Goal: Task Accomplishment & Management: Manage account settings

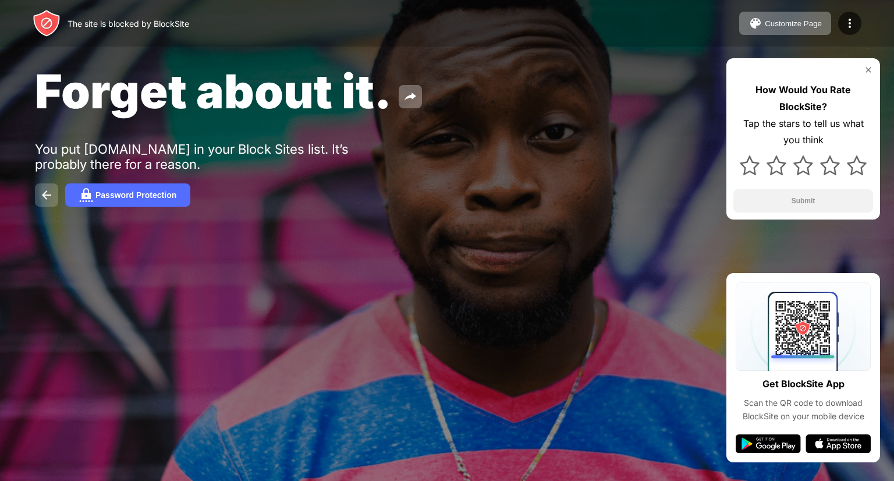
click at [51, 197] on img at bounding box center [47, 195] width 14 height 14
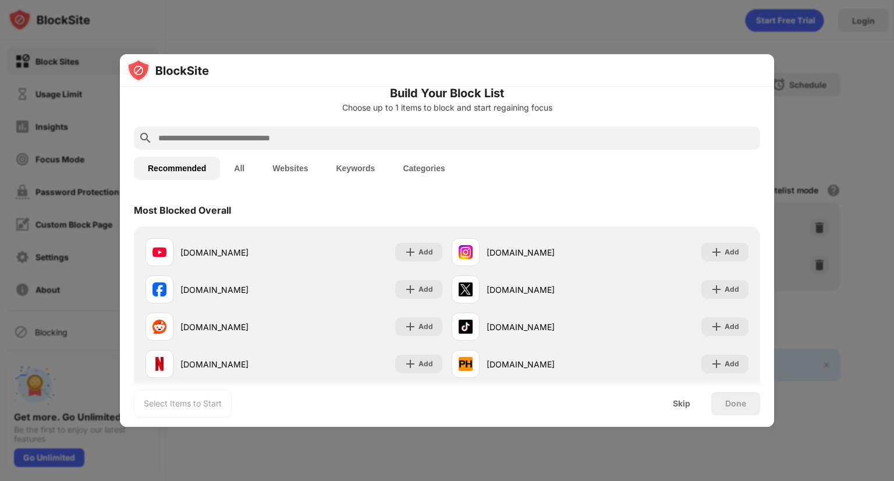
scroll to position [16, 0]
click at [377, 26] on div at bounding box center [447, 240] width 894 height 481
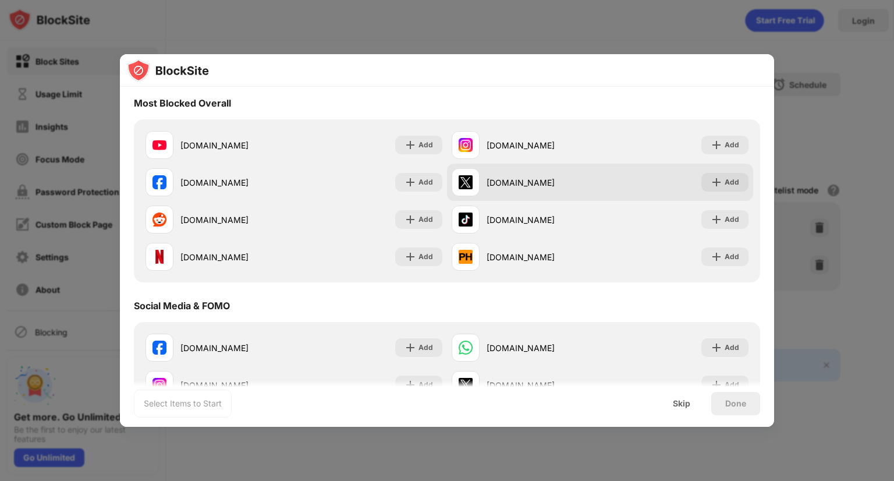
scroll to position [0, 0]
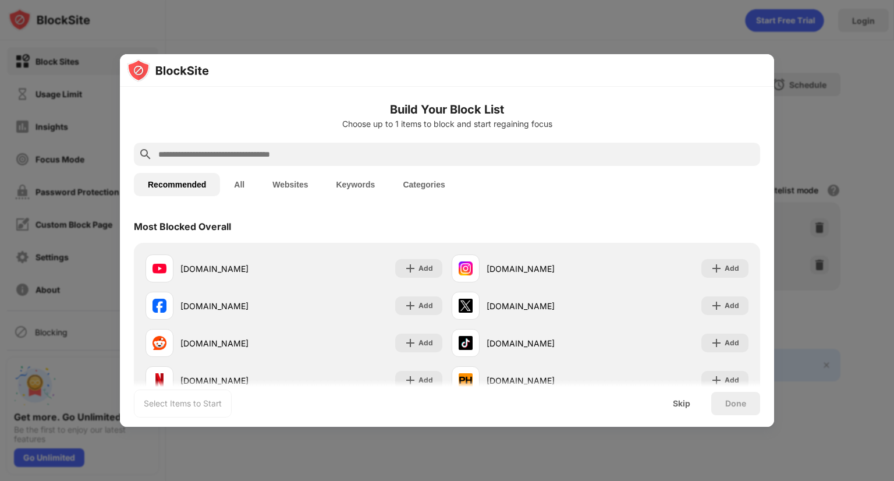
click at [508, 146] on div at bounding box center [447, 154] width 627 height 23
click at [481, 150] on input "text" at bounding box center [456, 154] width 599 height 14
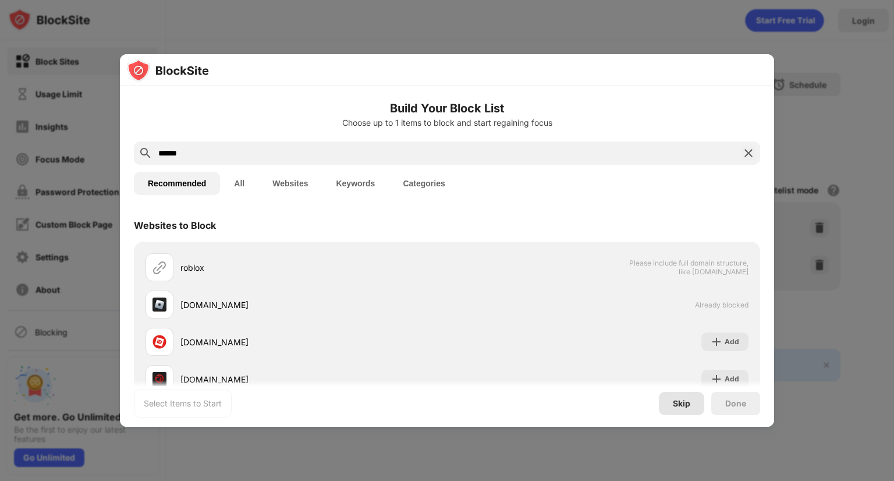
type input "******"
click at [684, 400] on div "Skip" at bounding box center [681, 403] width 17 height 9
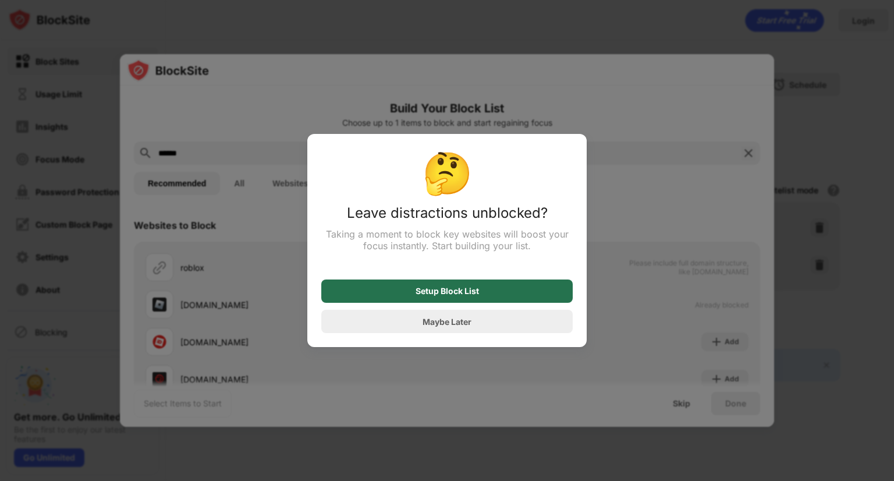
click at [539, 300] on div "Setup Block List" at bounding box center [447, 291] width 252 height 23
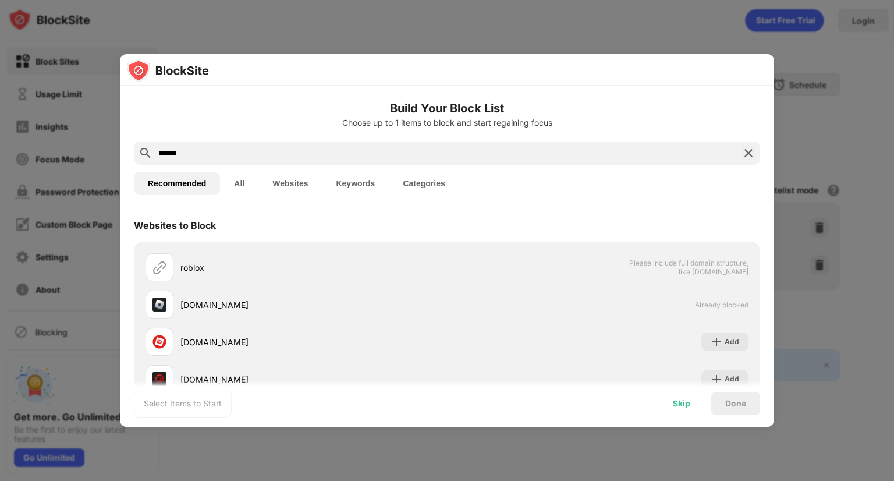
click at [687, 410] on div "Skip" at bounding box center [681, 403] width 45 height 23
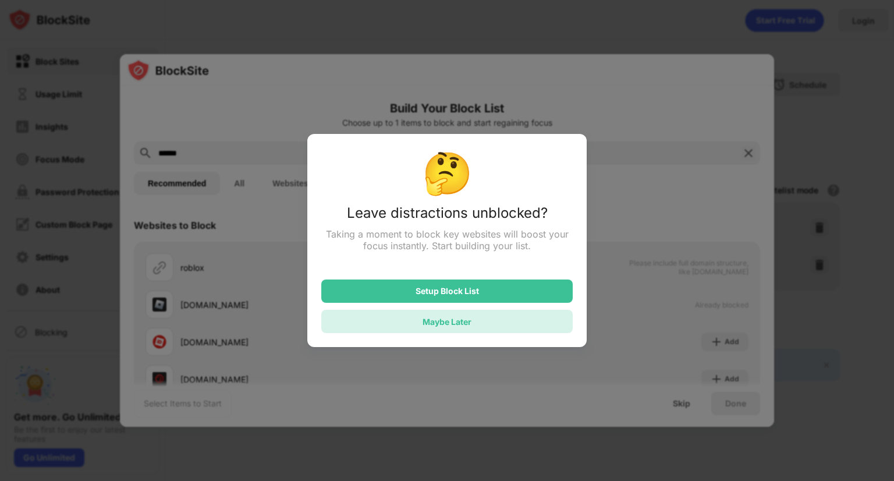
click at [520, 326] on div "Maybe Later" at bounding box center [447, 321] width 252 height 23
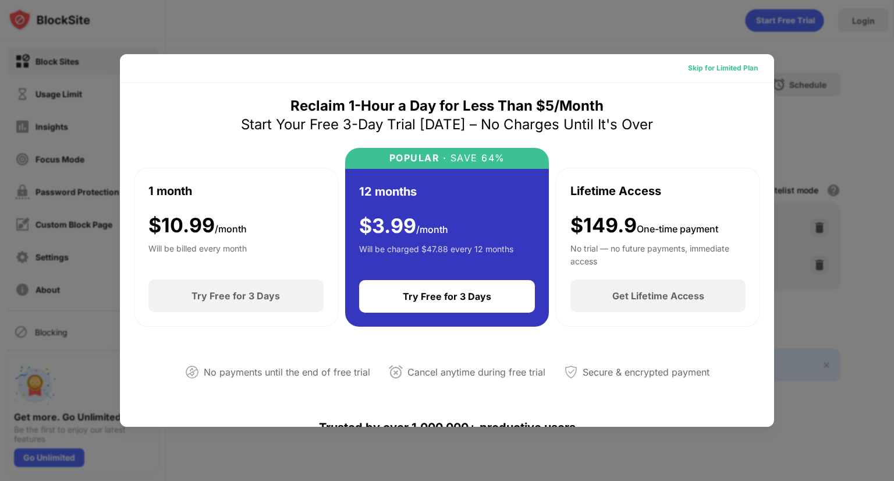
click at [737, 72] on div "Skip for Limited Plan" at bounding box center [723, 68] width 70 height 12
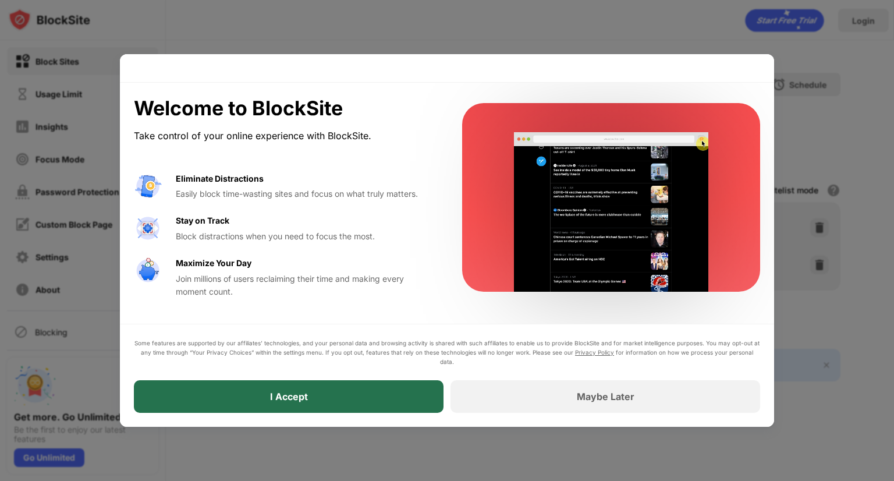
click at [394, 388] on div "I Accept" at bounding box center [289, 396] width 310 height 33
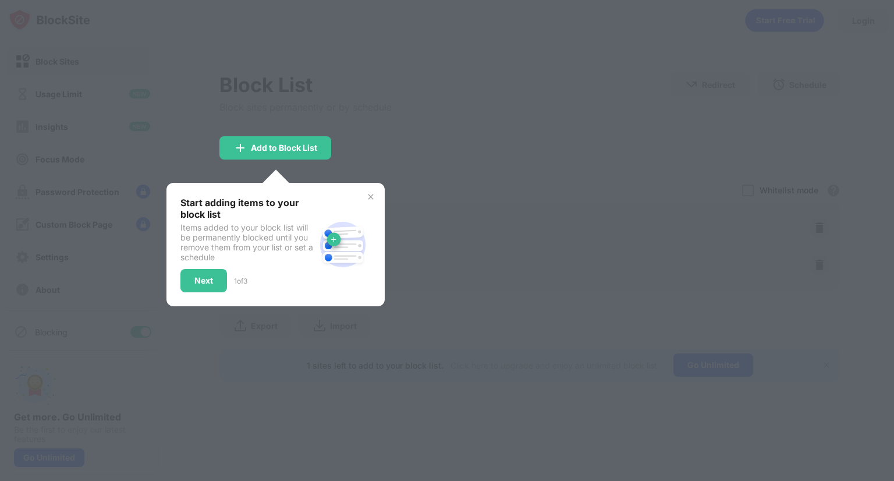
click at [450, 294] on div at bounding box center [447, 240] width 894 height 481
click at [370, 195] on div "Start adding items to your block list Items added to your block list will be pe…" at bounding box center [276, 244] width 218 height 123
click at [370, 195] on img at bounding box center [370, 196] width 9 height 9
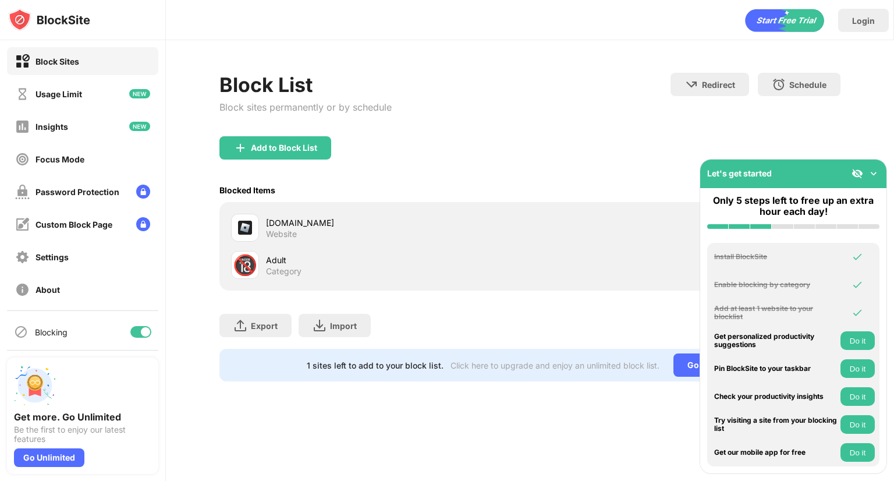
click at [872, 174] on img at bounding box center [874, 174] width 12 height 12
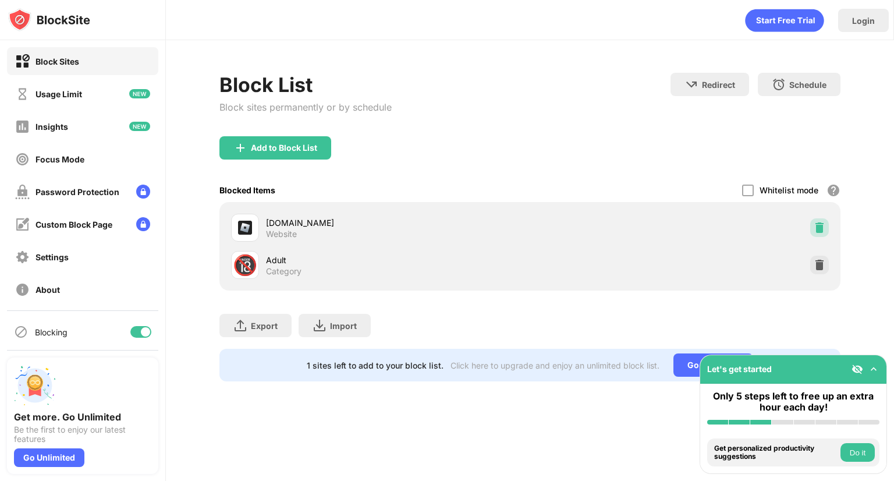
click at [818, 225] on img at bounding box center [820, 228] width 12 height 12
